Goal: Task Accomplishment & Management: Complete application form

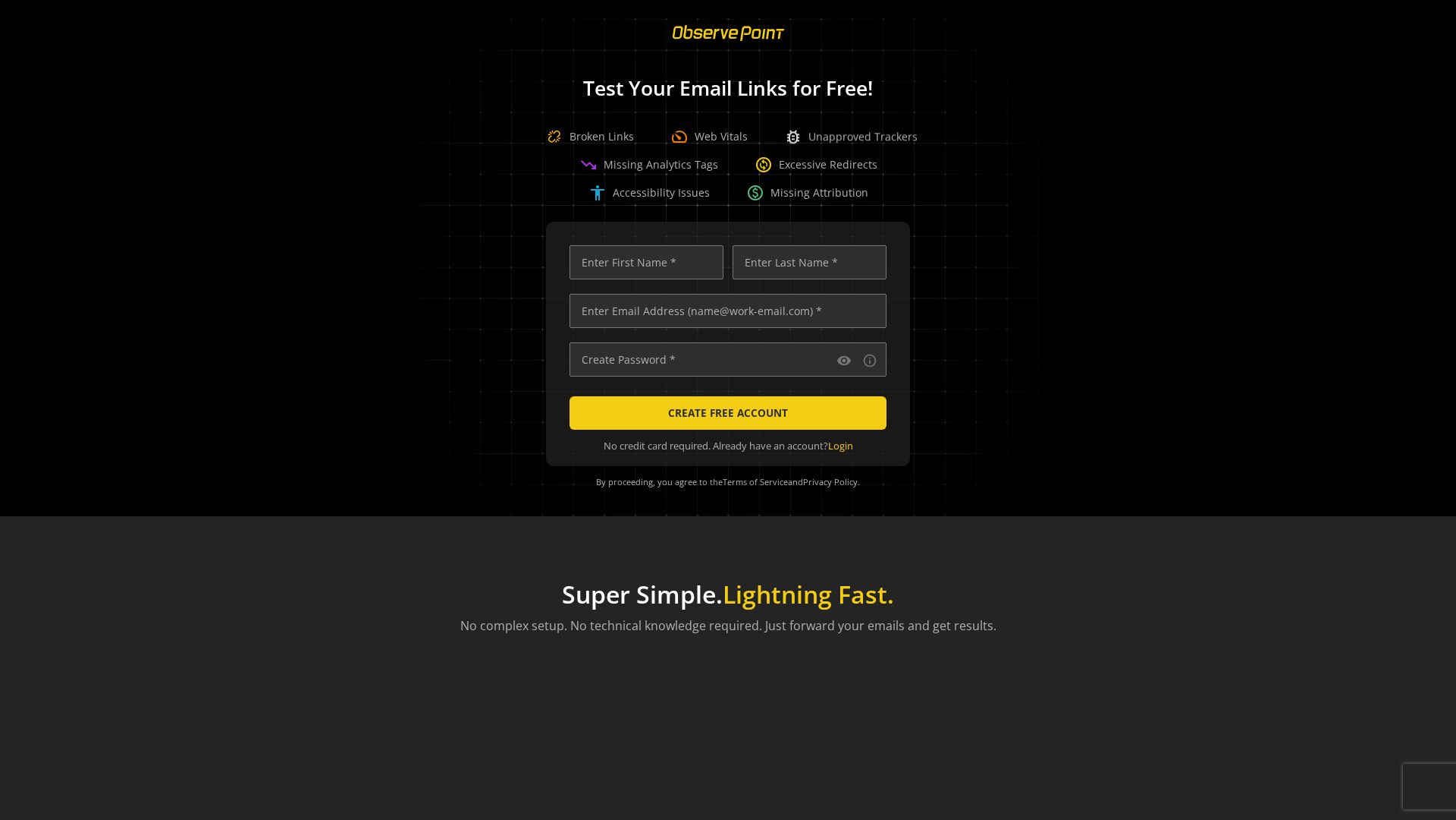
scroll to position [0, 4825]
